Goal: Task Accomplishment & Management: Manage account settings

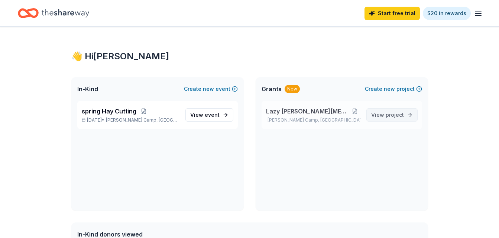
click at [384, 116] on span "View project" at bounding box center [387, 115] width 33 height 9
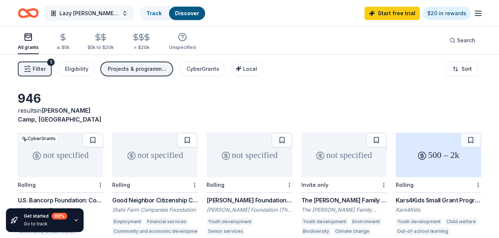
click at [83, 14] on span "Lazy [PERSON_NAME][MEDICAL_DATA]" at bounding box center [88, 13] width 59 height 9
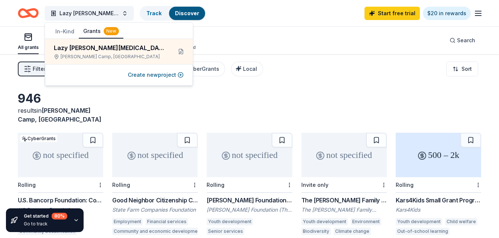
click at [33, 13] on icon "Home" at bounding box center [28, 12] width 21 height 17
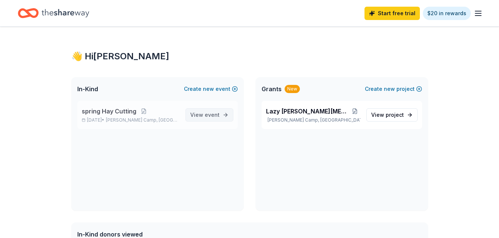
click at [209, 114] on span "event" at bounding box center [212, 115] width 15 height 6
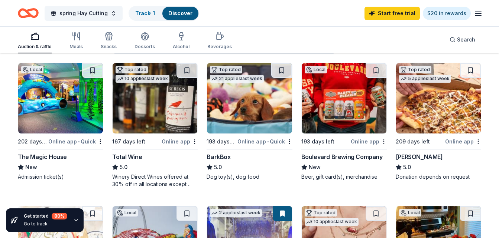
scroll to position [74, 0]
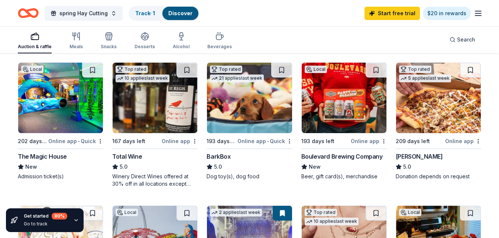
click at [221, 158] on div "BarkBox" at bounding box center [218, 156] width 24 height 9
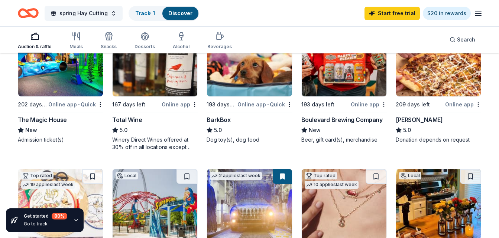
scroll to position [117, 0]
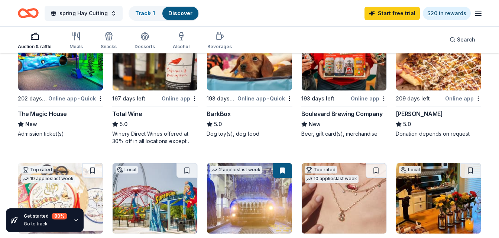
click at [125, 111] on div "Total Wine" at bounding box center [127, 114] width 30 height 9
click at [34, 14] on icon "Home" at bounding box center [28, 12] width 21 height 17
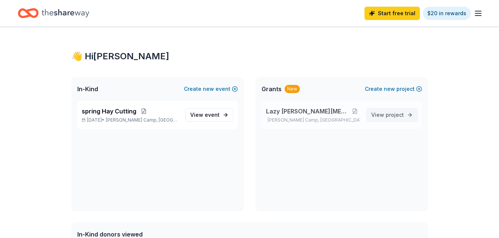
click at [395, 115] on span "project" at bounding box center [394, 115] width 18 height 6
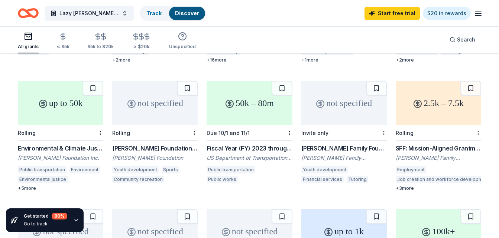
scroll to position [309, 0]
click at [218, 144] on div "Fiscal Year (FY) 2023 through FY 2026 Bridge Investment Program, Planning and B…" at bounding box center [248, 148] width 85 height 9
click at [476, 14] on icon "button" at bounding box center [477, 13] width 9 height 9
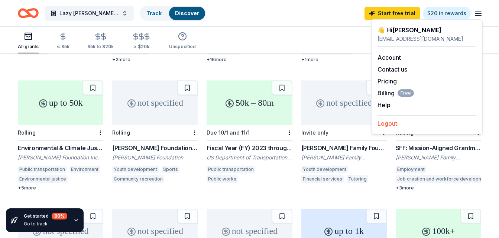
click at [385, 125] on button "Logout" at bounding box center [387, 123] width 20 height 9
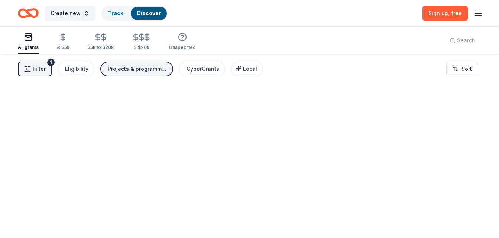
scroll to position [0, 0]
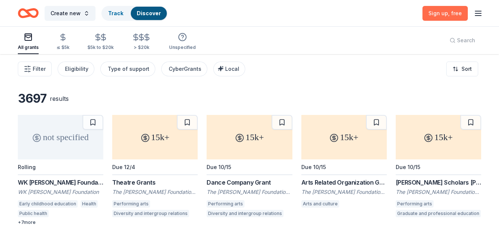
click at [439, 16] on span "Sign up , free" at bounding box center [444, 13] width 33 height 6
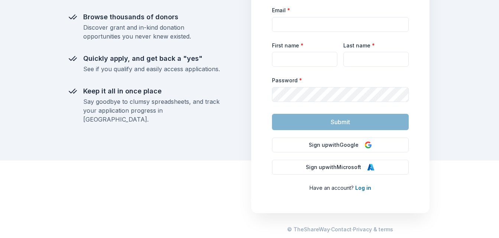
scroll to position [79, 0]
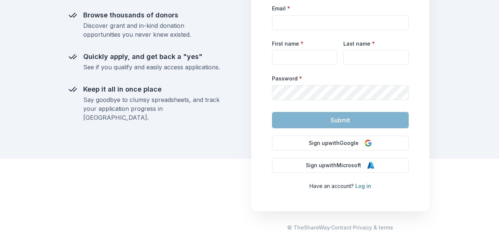
click at [361, 184] on link "Log in" at bounding box center [363, 186] width 16 height 6
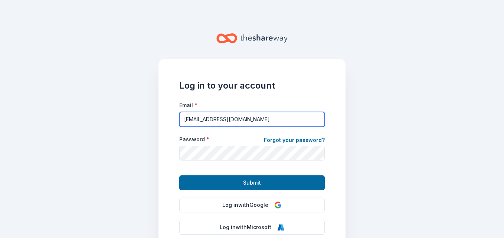
click at [255, 114] on input "[EMAIL_ADDRESS][DOMAIN_NAME]" at bounding box center [252, 119] width 146 height 15
type input "[EMAIL_ADDRESS][DOMAIN_NAME]"
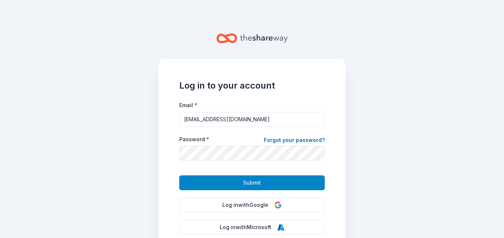
click at [222, 182] on button "Submit" at bounding box center [252, 183] width 146 height 15
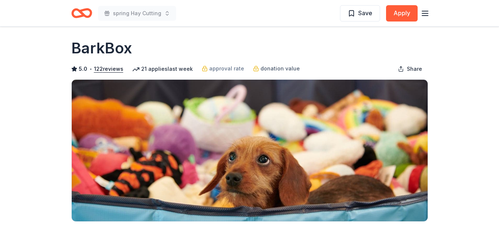
scroll to position [2, 0]
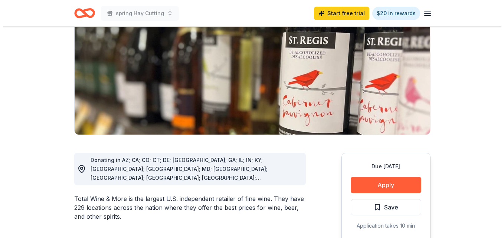
scroll to position [117, 0]
